Goal: Check status: Check status

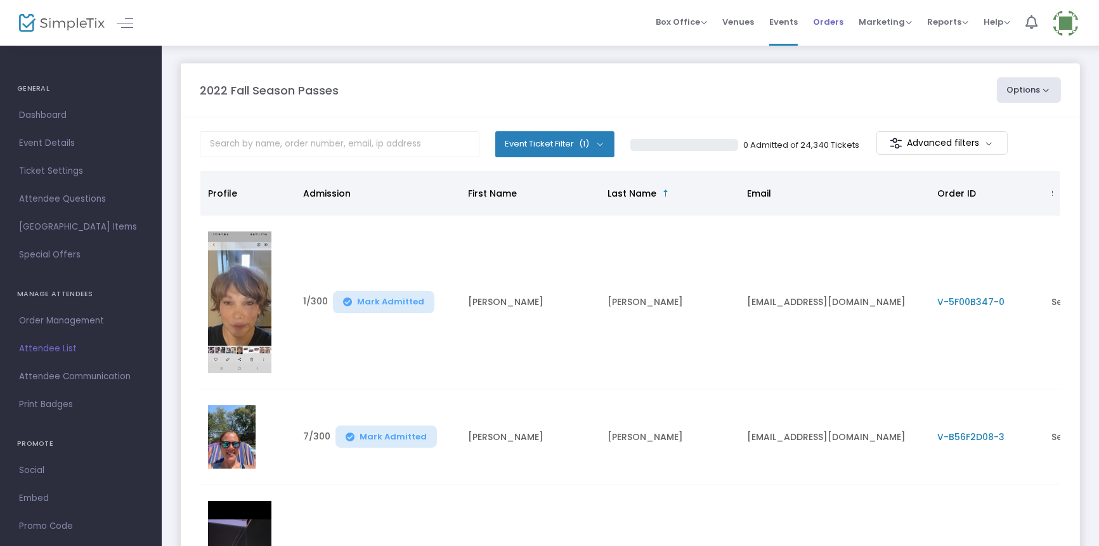
click at [833, 20] on span "Orders" at bounding box center [828, 22] width 30 height 32
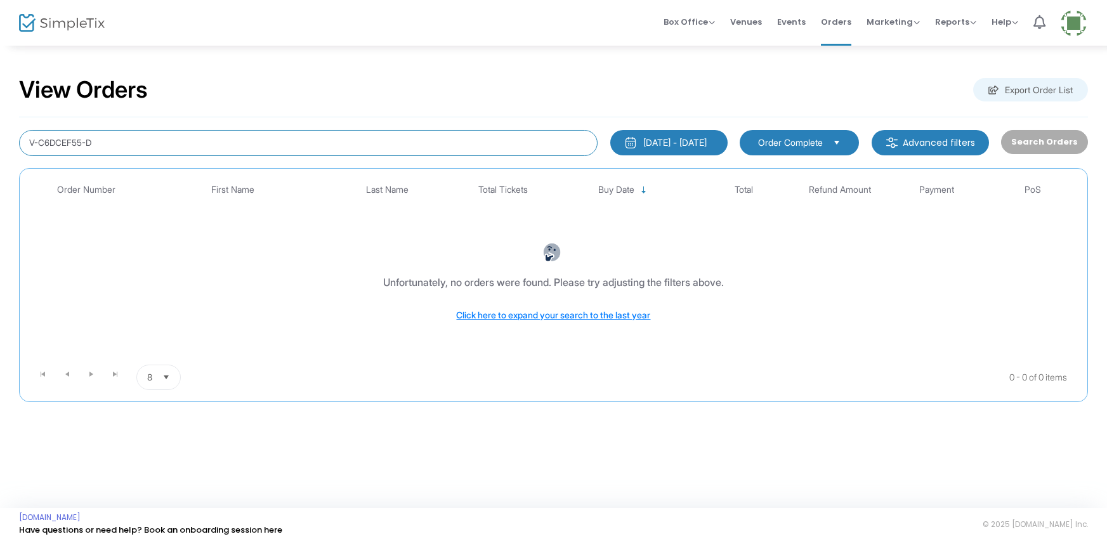
drag, startPoint x: 105, startPoint y: 142, endPoint x: 128, endPoint y: 143, distance: 22.8
click at [25, 147] on input "V-C6DCEF55-D" at bounding box center [308, 143] width 578 height 26
type input "[PERSON_NAME]"
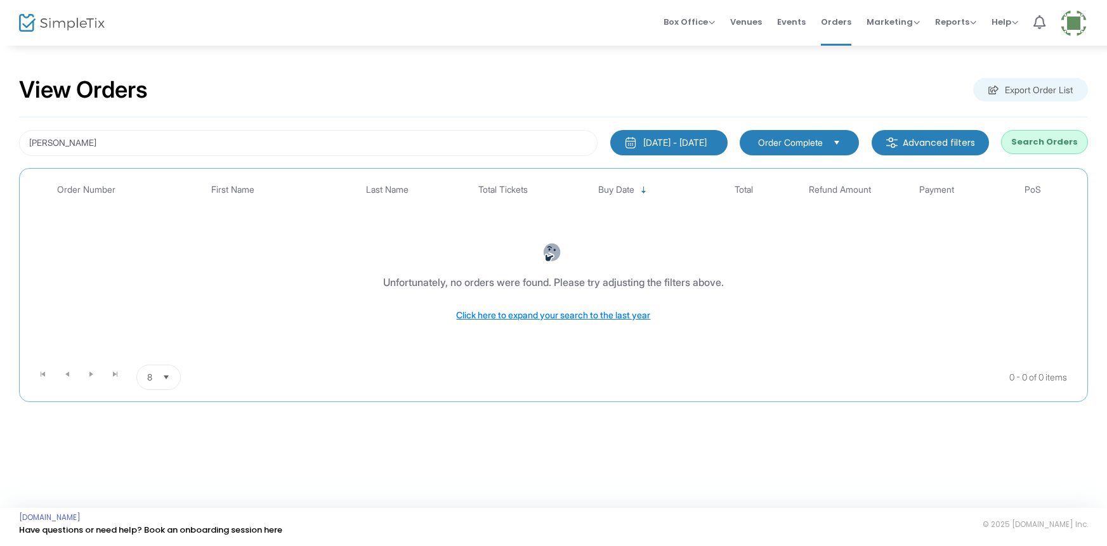
drag, startPoint x: 1071, startPoint y: 143, endPoint x: 1030, endPoint y: 154, distance: 42.6
click at [1071, 143] on button "Search Orders" at bounding box center [1044, 142] width 87 height 24
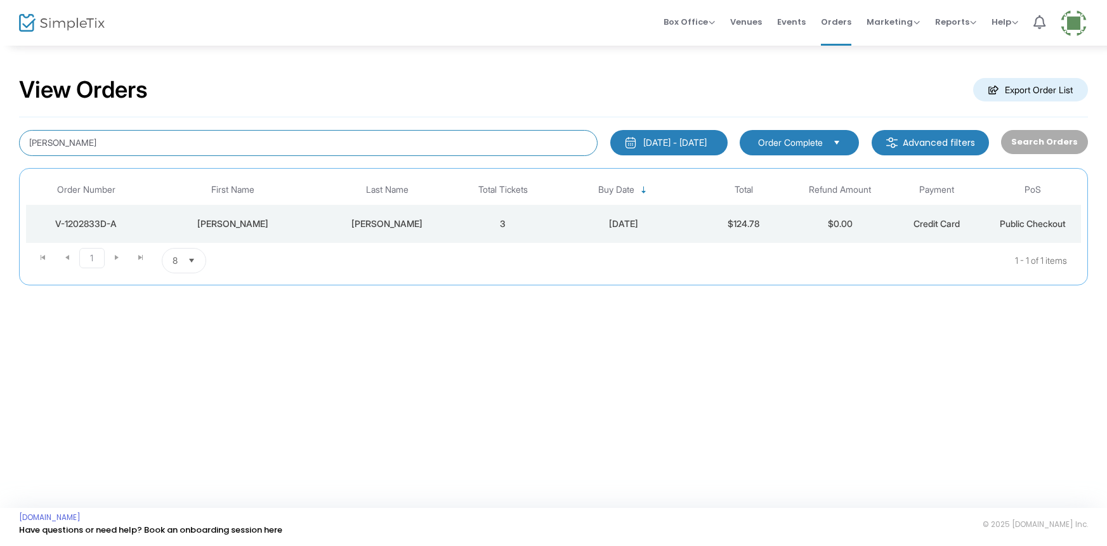
click at [49, 142] on input "[PERSON_NAME]" at bounding box center [308, 143] width 578 height 26
drag, startPoint x: 61, startPoint y: 148, endPoint x: 19, endPoint y: 155, distance: 42.5
click at [19, 155] on div "[PERSON_NAME] [DATE] - [DATE] Last 30 Days [DATE] [DATE] This week This Month L…" at bounding box center [553, 201] width 1069 height 168
type input "V-8E11F168-D"
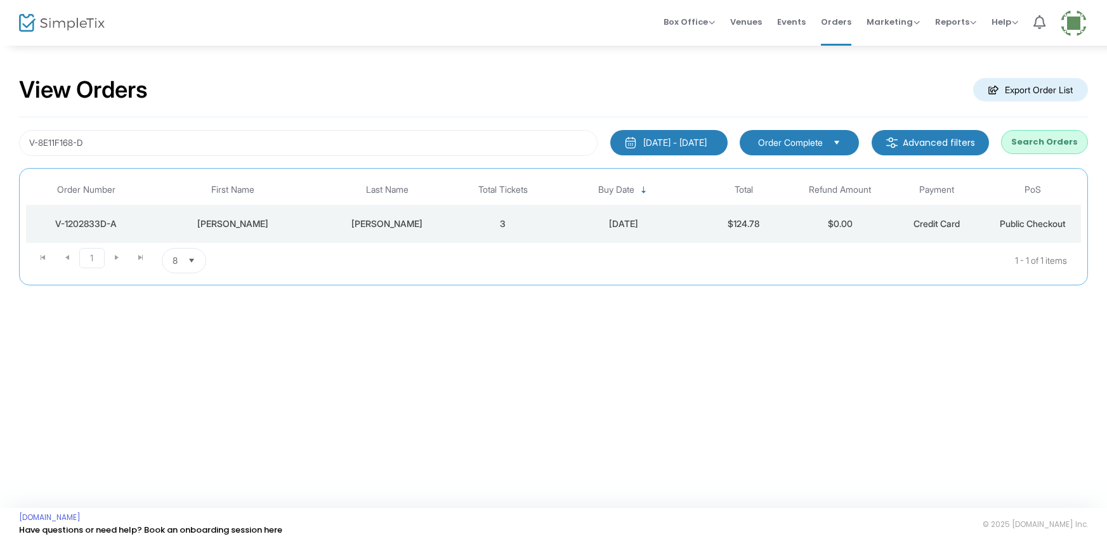
click at [1027, 149] on button "Search Orders" at bounding box center [1044, 142] width 87 height 24
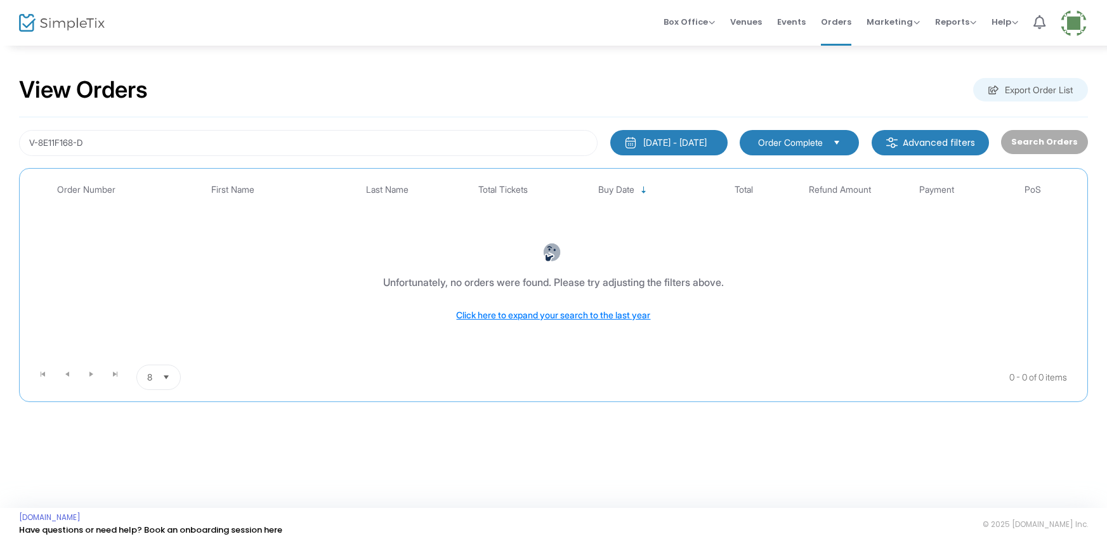
click at [641, 149] on button "[DATE] - [DATE]" at bounding box center [668, 142] width 117 height 25
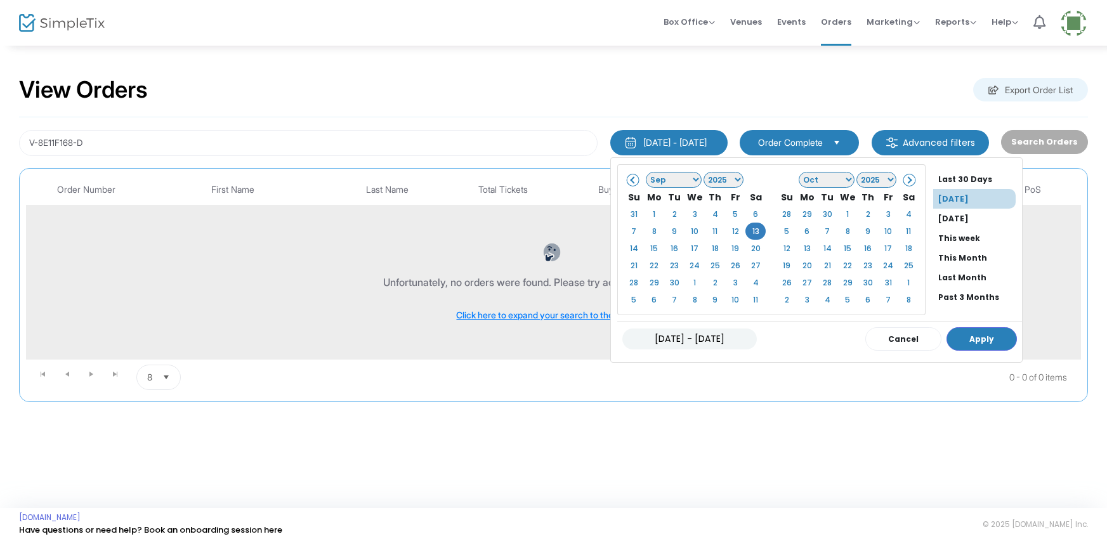
click at [933, 292] on li "Past 3 Months" at bounding box center [977, 297] width 89 height 20
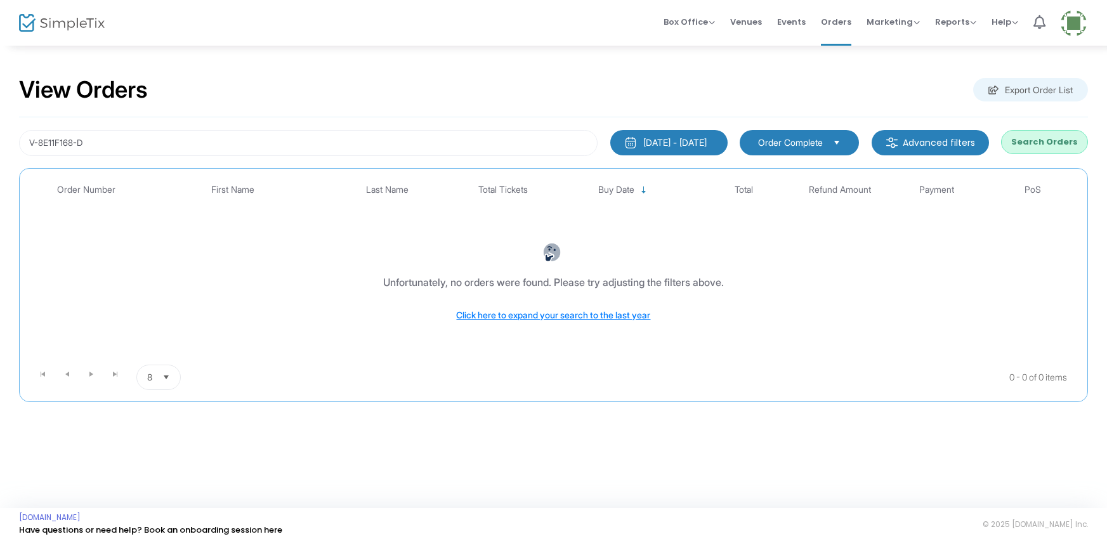
click at [1052, 144] on button "Search Orders" at bounding box center [1044, 142] width 87 height 24
